Goal: Information Seeking & Learning: Learn about a topic

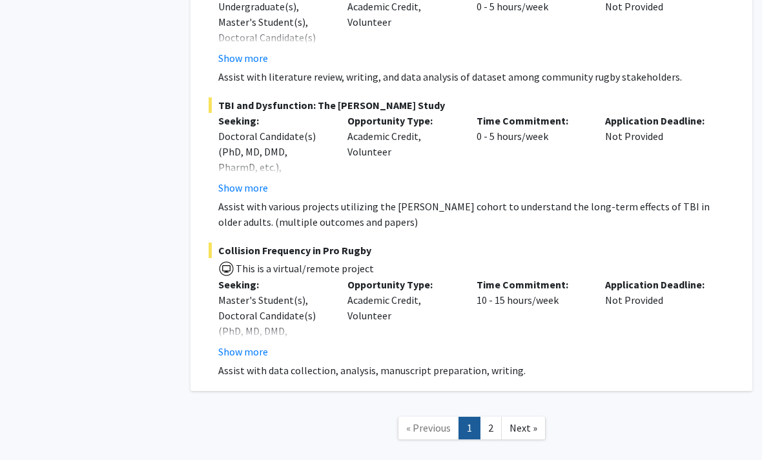
click at [489, 417] on link "2" at bounding box center [491, 428] width 22 height 23
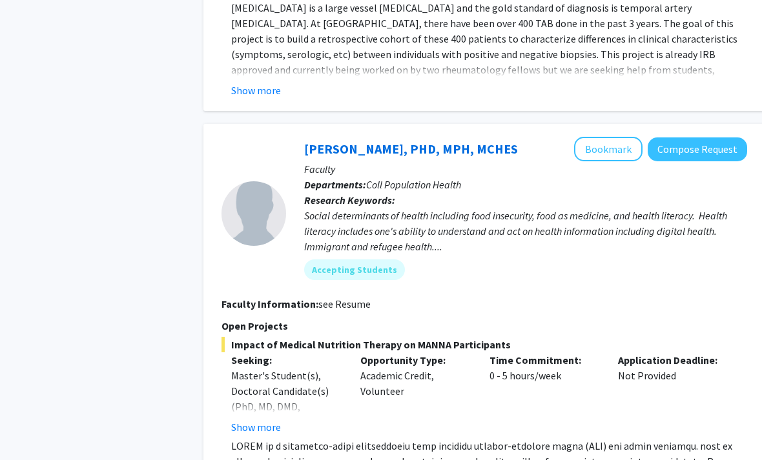
scroll to position [3013, 0]
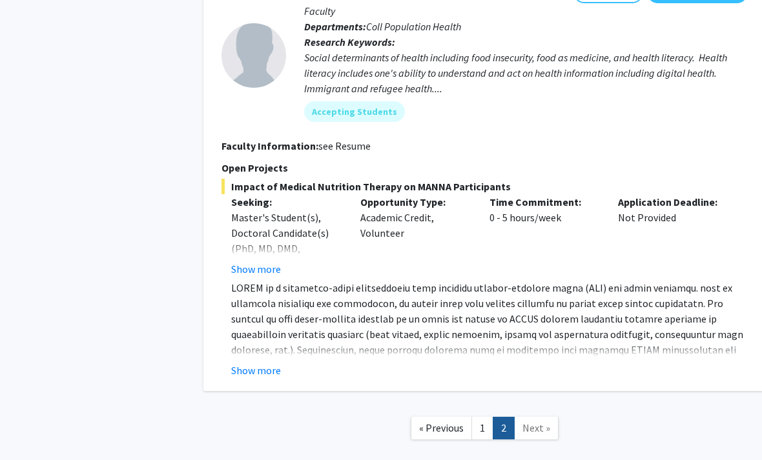
click at [492, 417] on link "1" at bounding box center [482, 428] width 22 height 23
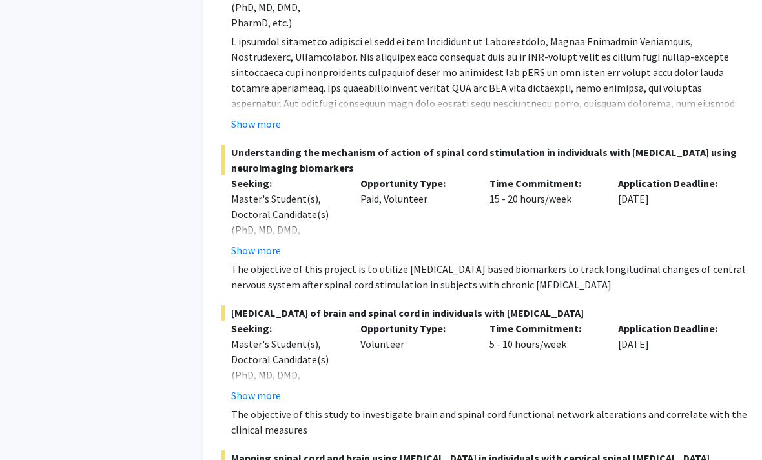
scroll to position [1213, 0]
click at [661, 271] on p "The objective of this project is to utilize [MEDICAL_DATA] based biomarkers to …" at bounding box center [489, 277] width 516 height 31
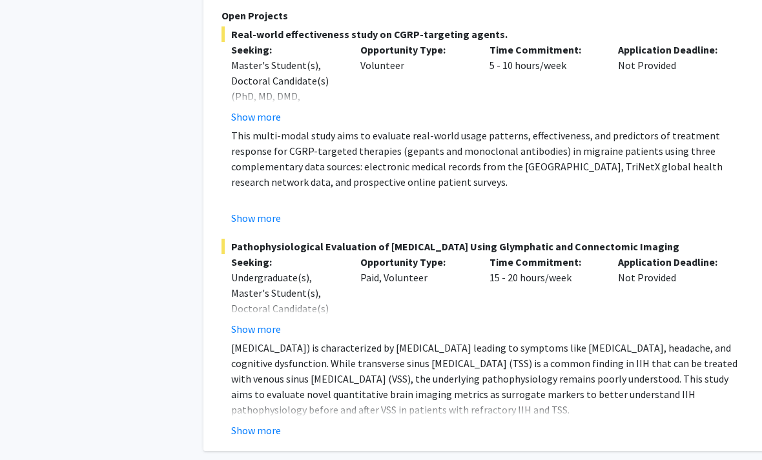
scroll to position [3534, 0]
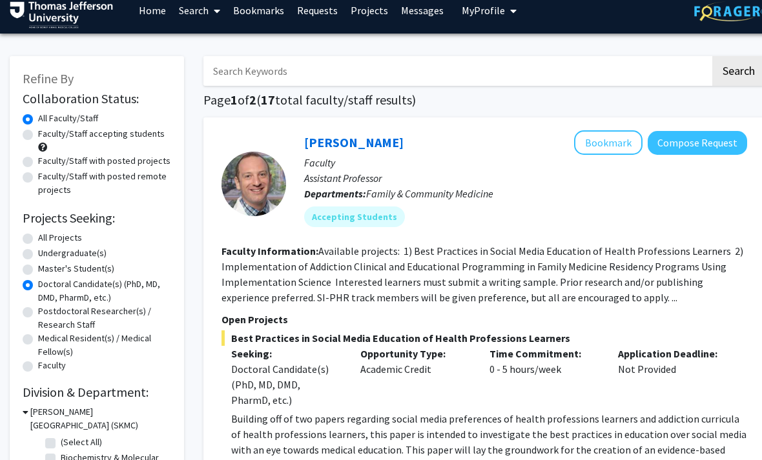
scroll to position [0, 0]
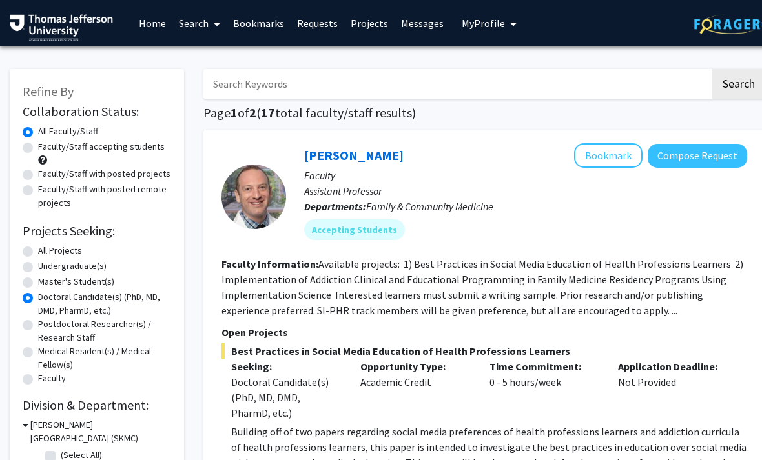
click at [39, 251] on label "All Projects" at bounding box center [60, 251] width 44 height 14
click at [39, 251] on input "All Projects" at bounding box center [42, 248] width 8 height 8
radio input "true"
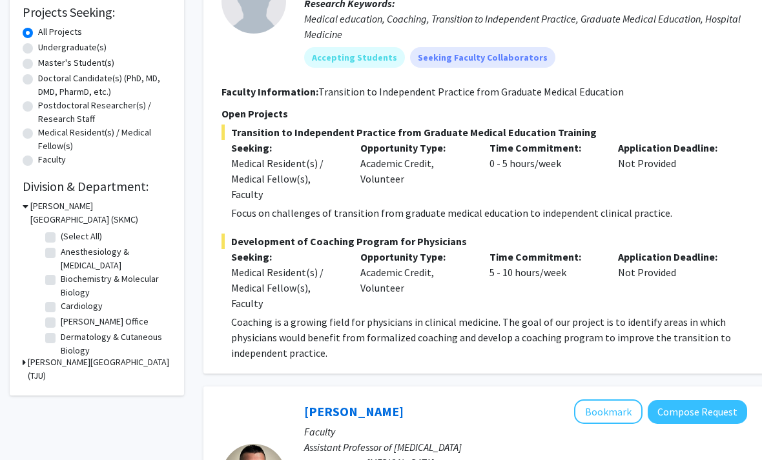
scroll to position [219, 0]
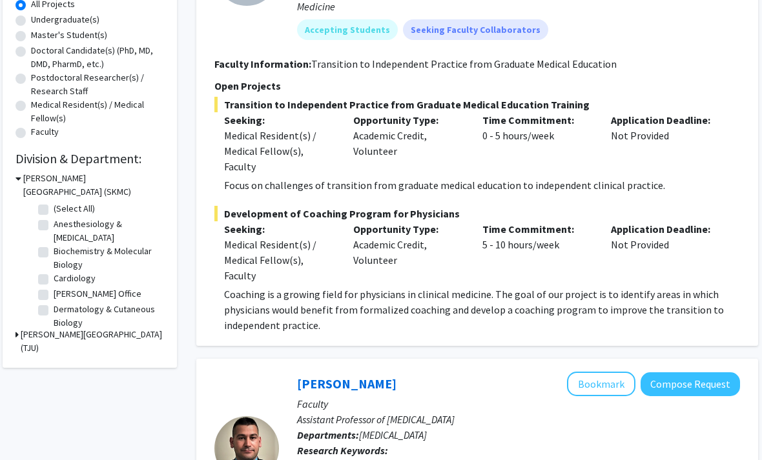
click at [29, 336] on h3 "[PERSON_NAME][GEOGRAPHIC_DATA] (TJU)" at bounding box center [92, 341] width 143 height 27
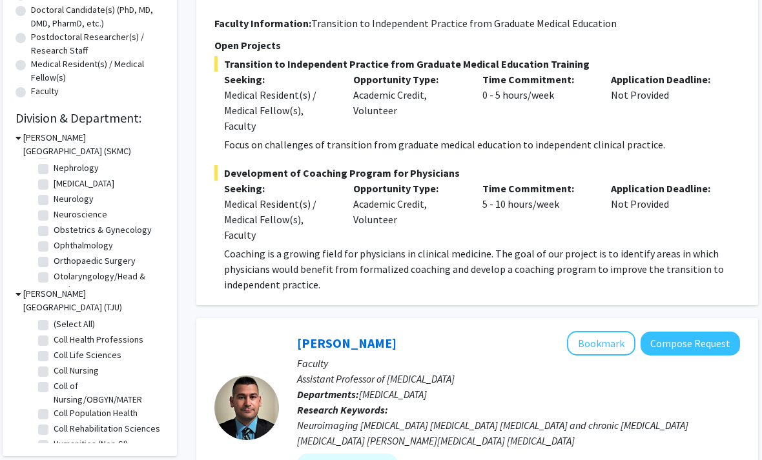
scroll to position [334, 0]
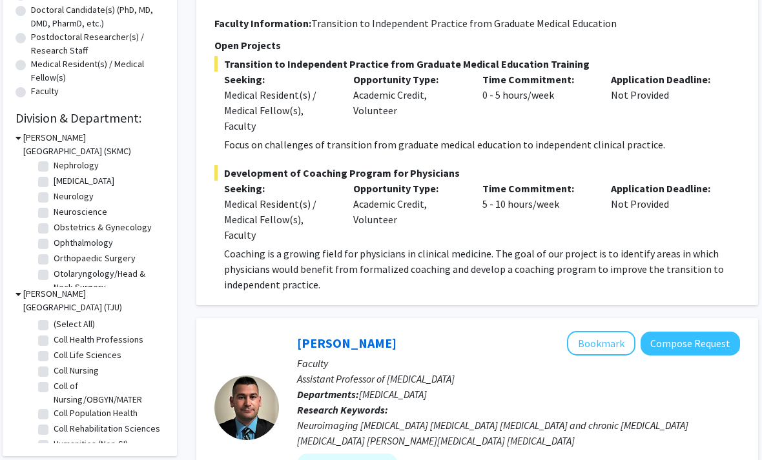
click at [54, 243] on label "Ophthalmology" at bounding box center [83, 243] width 59 height 14
click at [54, 243] on input "Ophthalmology" at bounding box center [58, 240] width 8 height 8
checkbox input "true"
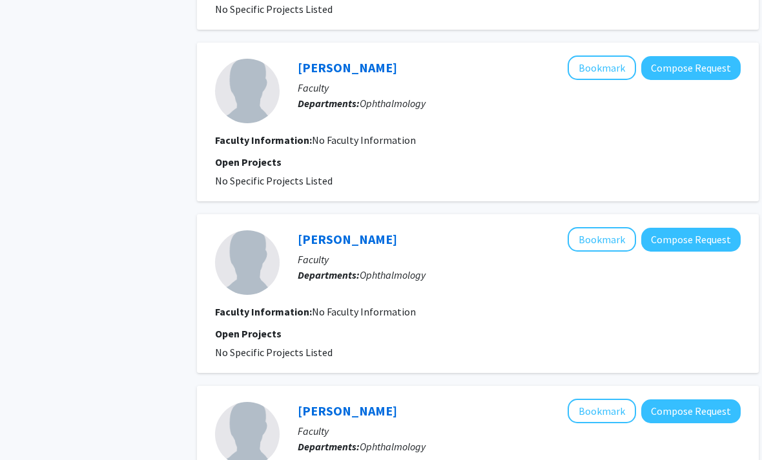
scroll to position [905, 6]
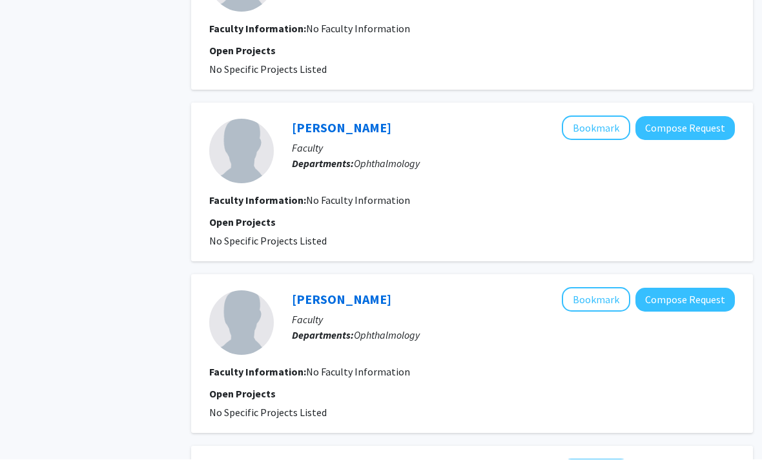
checkbox input "false"
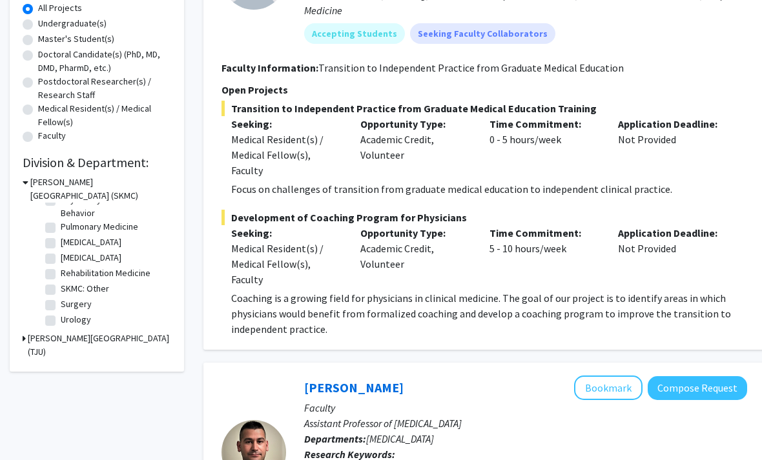
scroll to position [565, 0]
click at [61, 254] on label "[MEDICAL_DATA]" at bounding box center [91, 259] width 61 height 14
click at [61, 254] on input "[MEDICAL_DATA]" at bounding box center [65, 256] width 8 height 8
checkbox input "true"
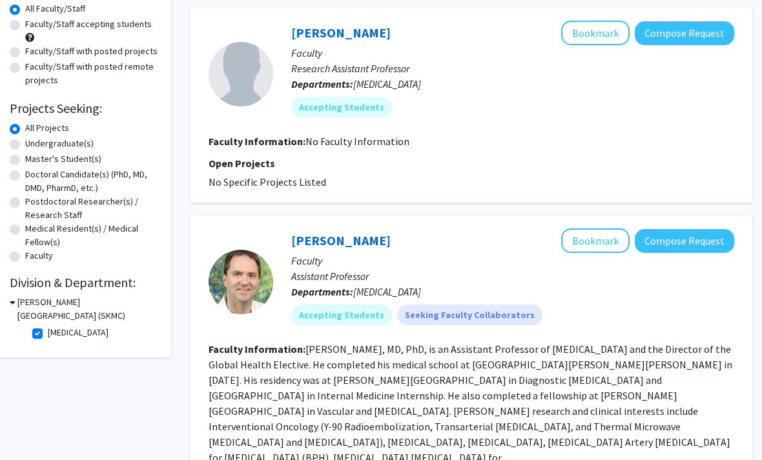
scroll to position [118, 13]
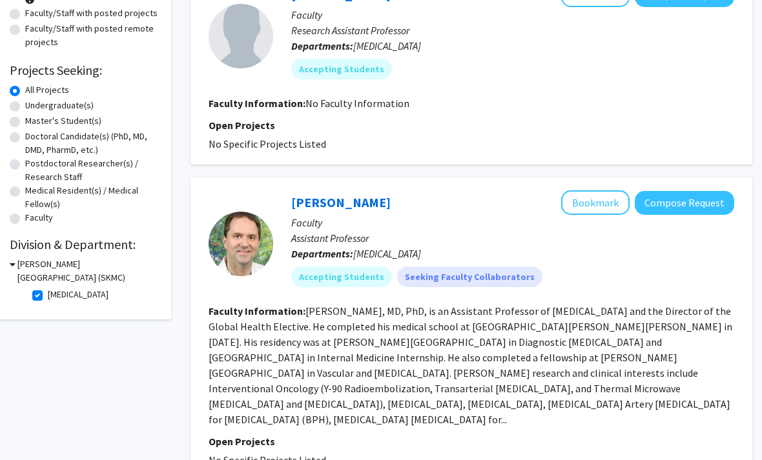
click at [48, 293] on label "[MEDICAL_DATA]" at bounding box center [78, 295] width 61 height 14
click at [48, 293] on input "[MEDICAL_DATA]" at bounding box center [52, 292] width 8 height 8
checkbox input "false"
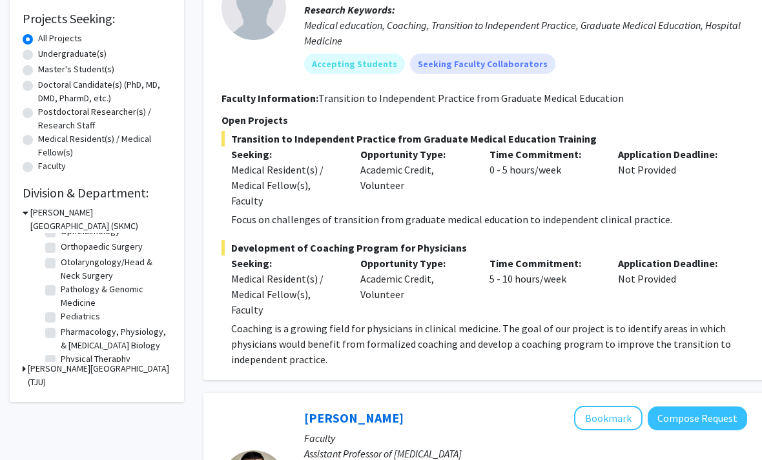
scroll to position [416, 0]
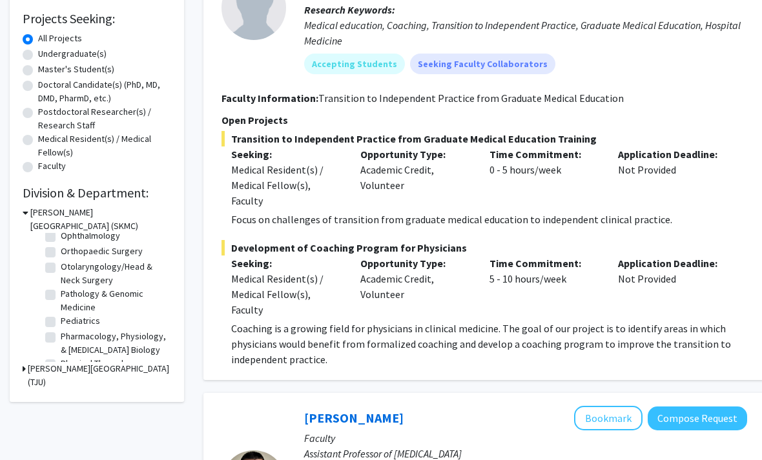
click at [61, 255] on label "Orthopaedic Surgery" at bounding box center [102, 252] width 82 height 14
click at [61, 253] on input "Orthopaedic Surgery" at bounding box center [65, 249] width 8 height 8
checkbox input "true"
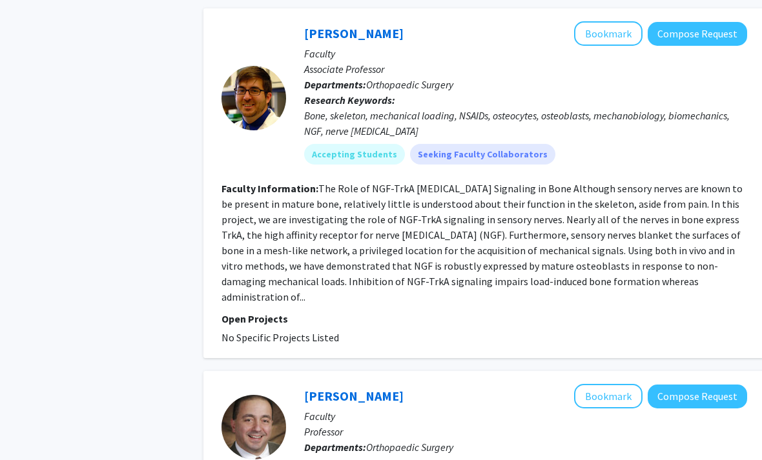
scroll to position [722, 0]
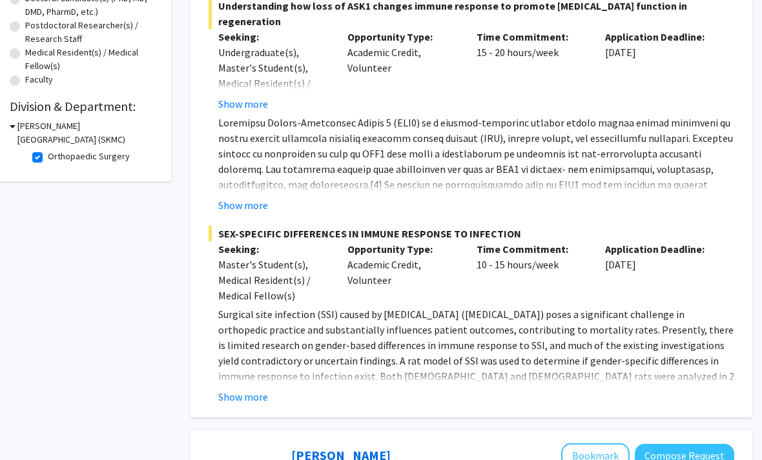
click at [48, 152] on label "Orthopaedic Surgery" at bounding box center [89, 157] width 82 height 14
click at [48, 152] on input "Orthopaedic Surgery" at bounding box center [52, 154] width 8 height 8
checkbox input "false"
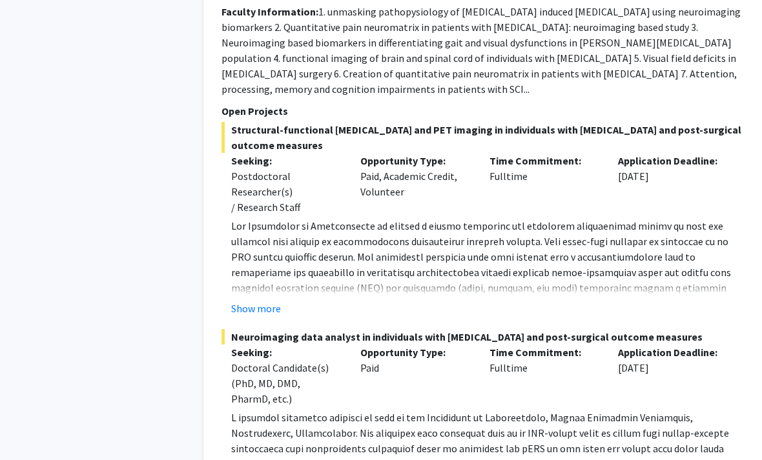
scroll to position [703, 0]
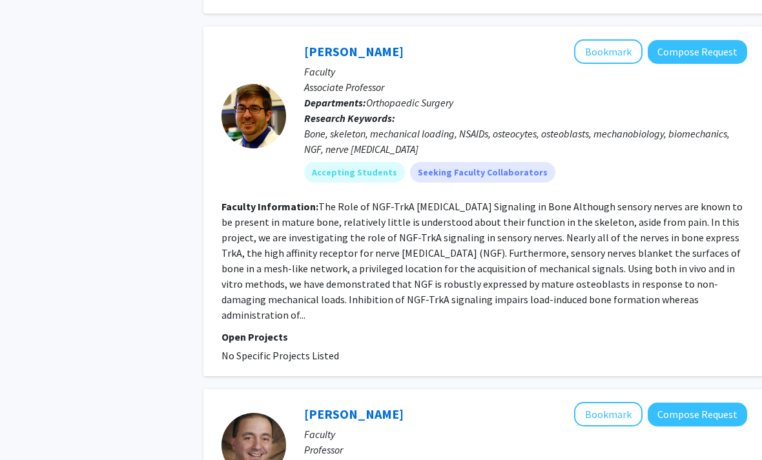
scroll to position [207, 13]
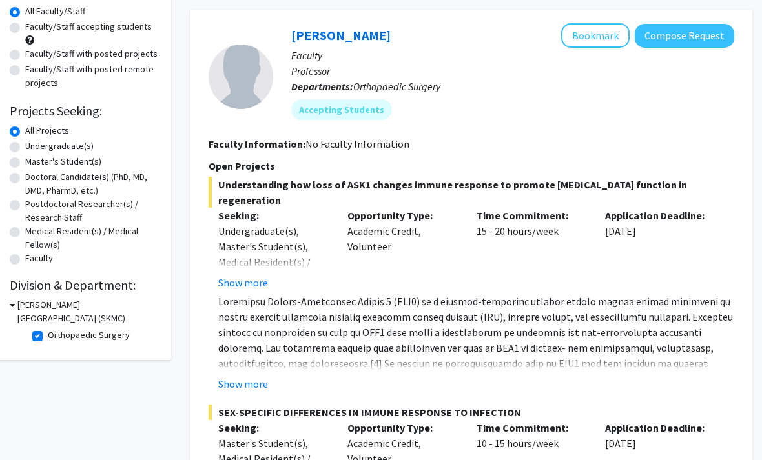
click at [48, 330] on label "Orthopaedic Surgery" at bounding box center [89, 336] width 82 height 14
click at [48, 330] on input "Orthopaedic Surgery" at bounding box center [52, 333] width 8 height 8
checkbox input "false"
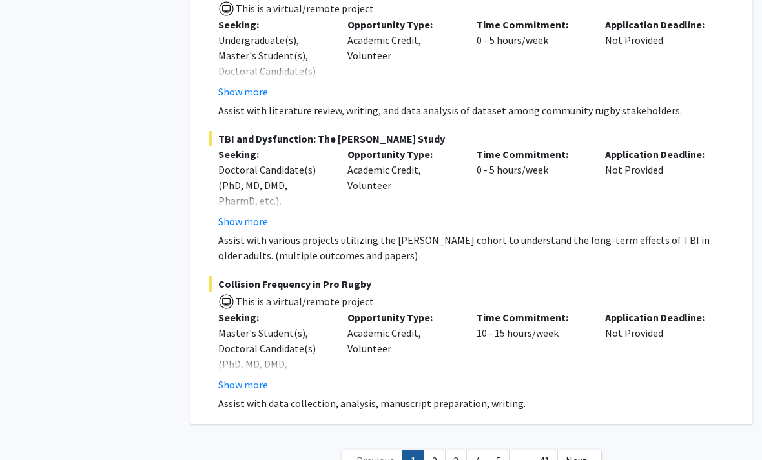
scroll to position [7539, 13]
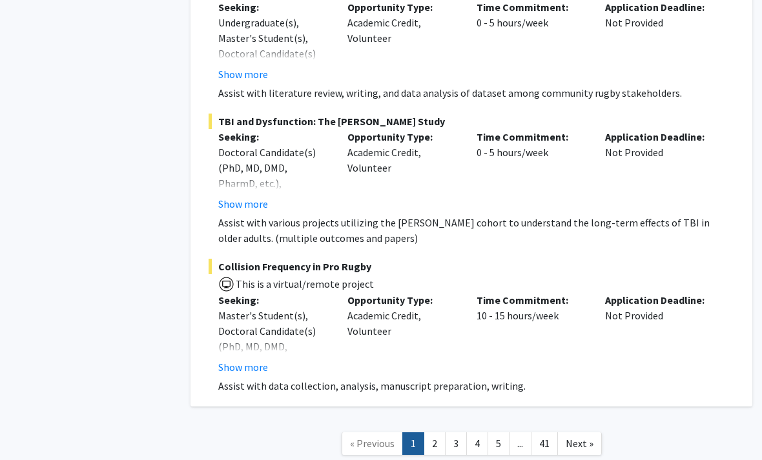
click at [444, 433] on link "2" at bounding box center [435, 444] width 22 height 23
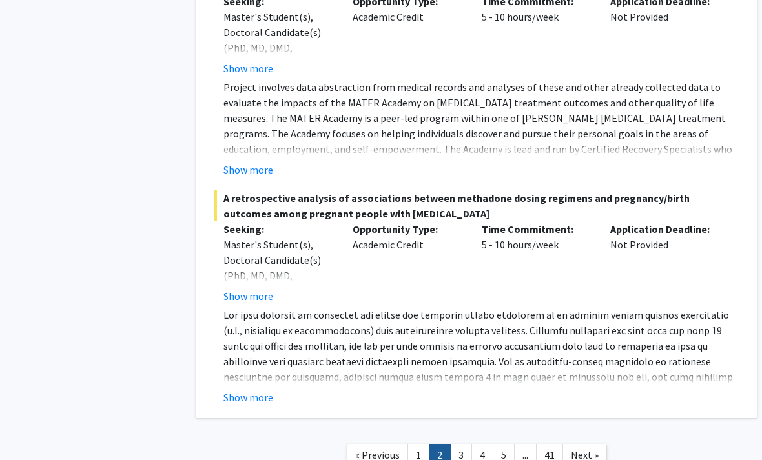
scroll to position [4652, 8]
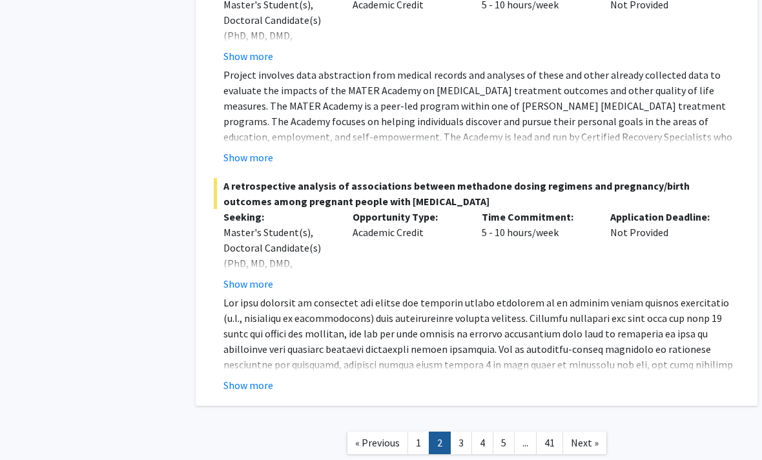
click at [459, 432] on link "3" at bounding box center [461, 443] width 22 height 23
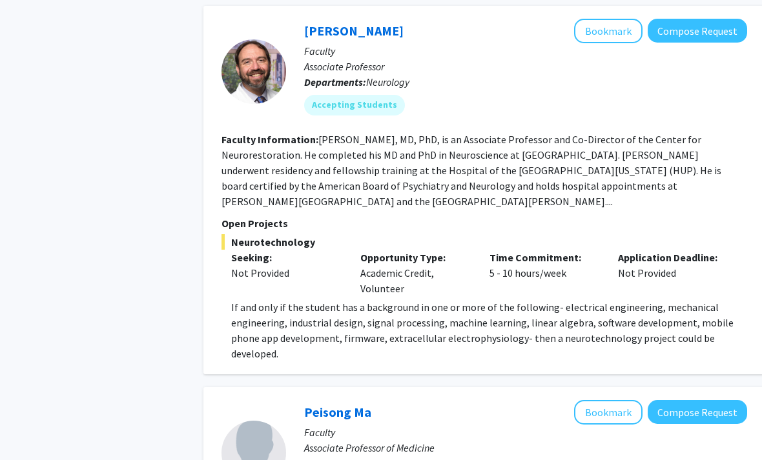
scroll to position [1593, 0]
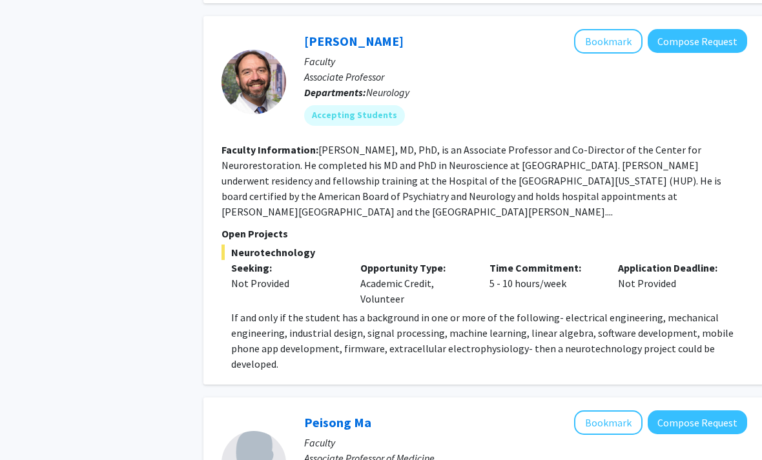
click at [672, 152] on fg-read-more "[PERSON_NAME], MD, PhD, is an Associate Professor and Co-Director of the Center…" at bounding box center [472, 181] width 500 height 75
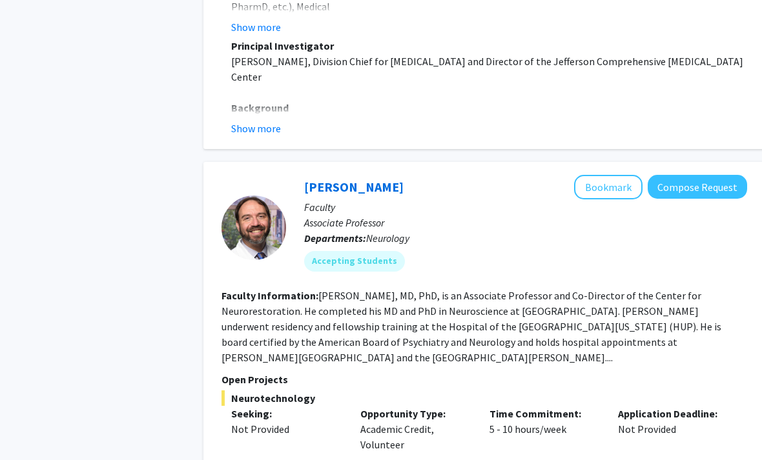
scroll to position [1444, 0]
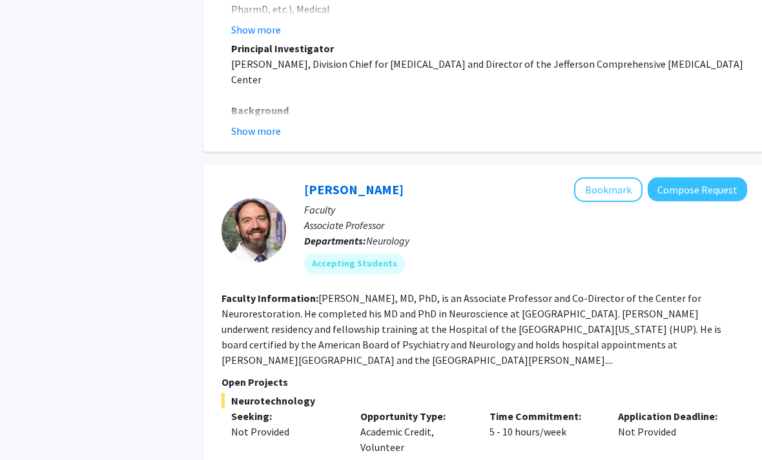
click at [361, 182] on link "[PERSON_NAME]" at bounding box center [353, 190] width 99 height 16
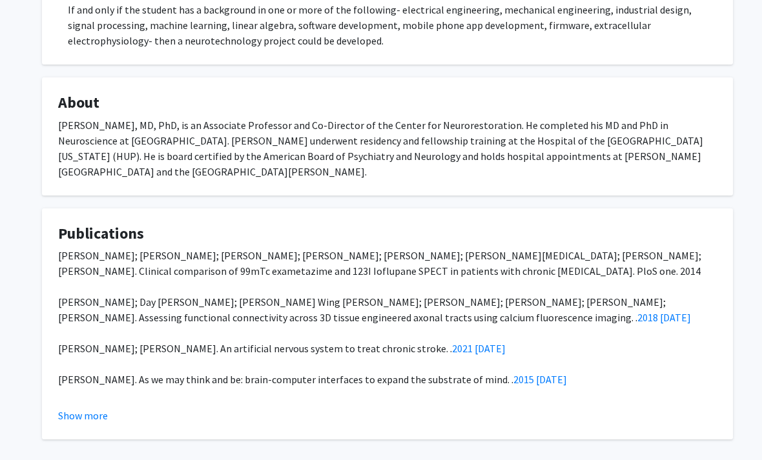
scroll to position [327, 0]
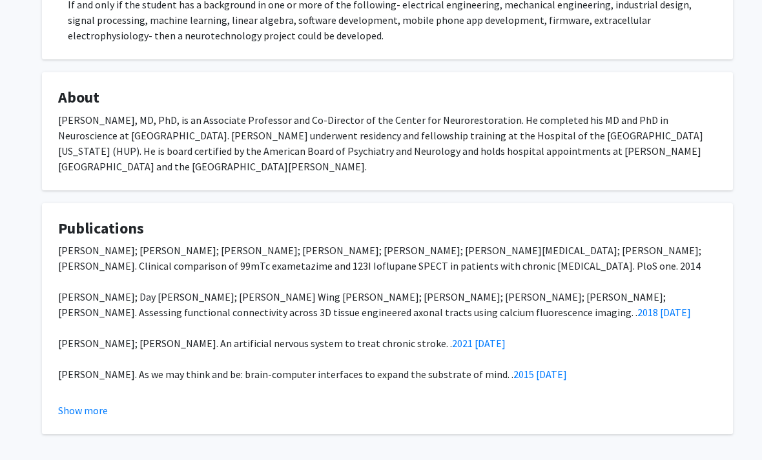
click at [727, 268] on fg-card "Publications [PERSON_NAME]; [PERSON_NAME]; [PERSON_NAME]; [PERSON_NAME]; [PERSO…" at bounding box center [387, 319] width 691 height 232
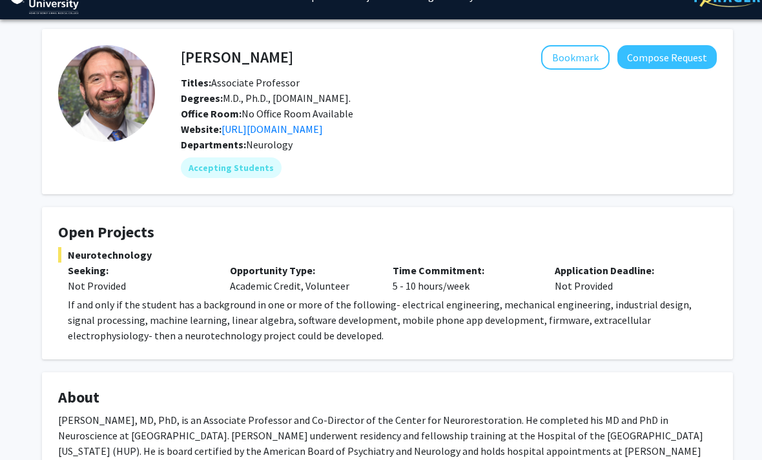
scroll to position [32, 0]
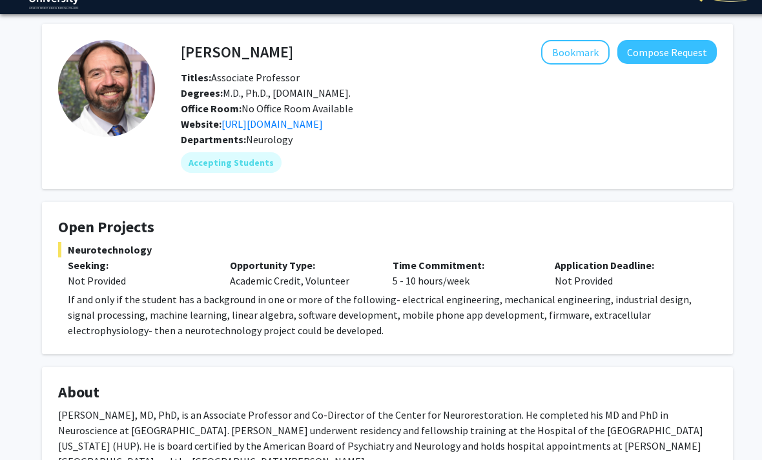
click at [323, 130] on link "[URL][DOMAIN_NAME]" at bounding box center [272, 124] width 101 height 13
click at [256, 130] on link "[URL][DOMAIN_NAME]" at bounding box center [272, 124] width 101 height 13
